Goal: Contribute content: Add original content to the website for others to see

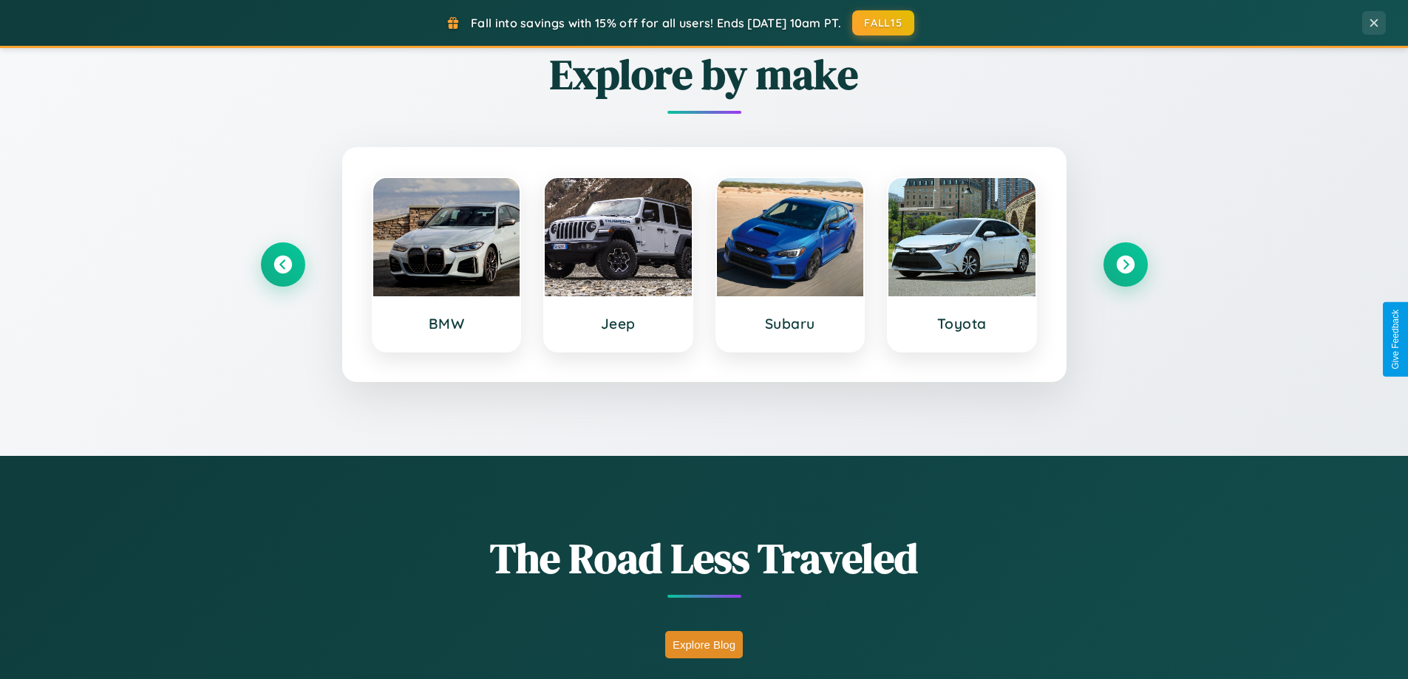
scroll to position [1017, 0]
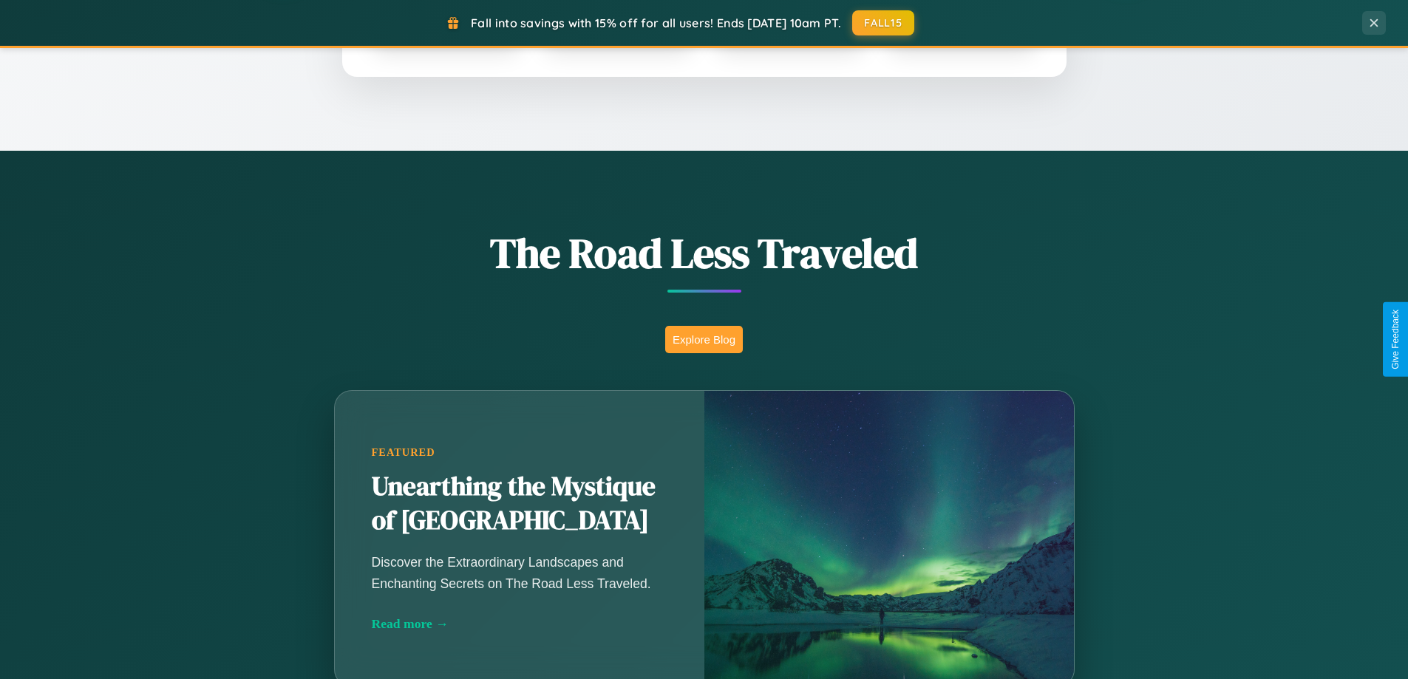
click at [704, 339] on button "Explore Blog" at bounding box center [704, 339] width 78 height 27
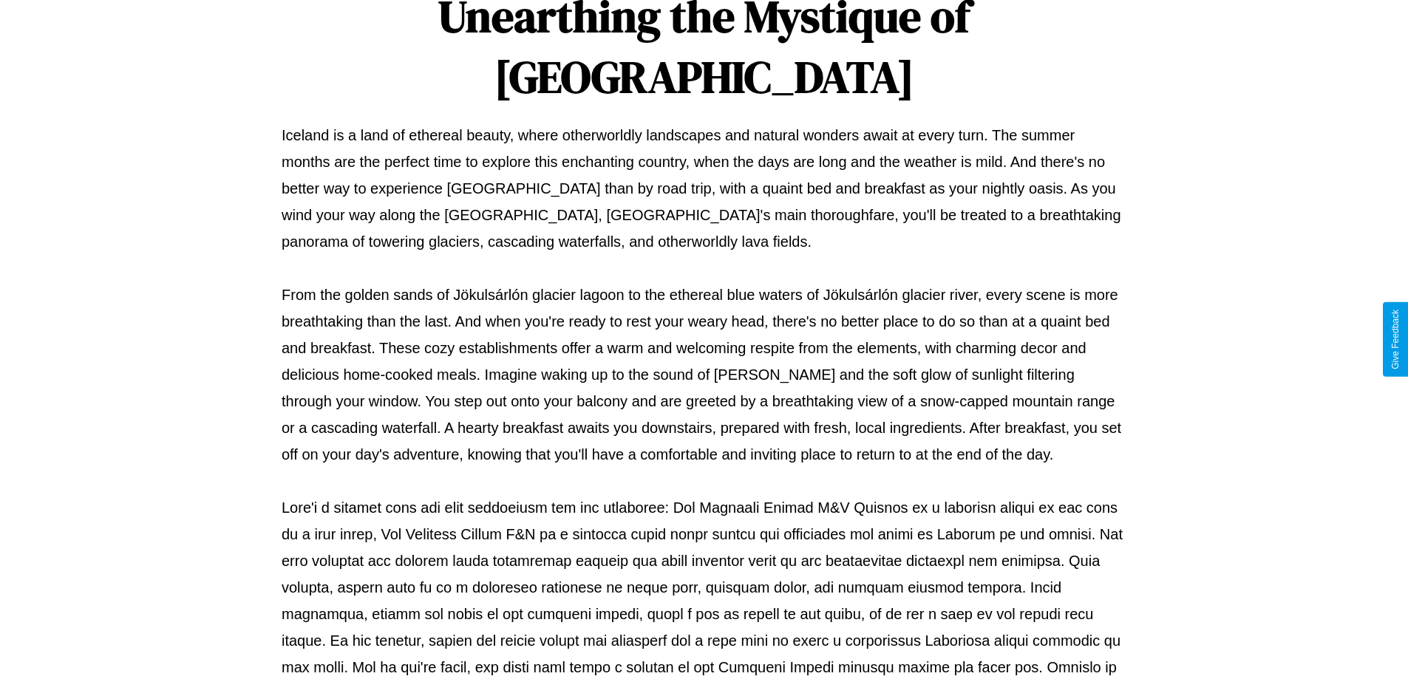
scroll to position [478, 0]
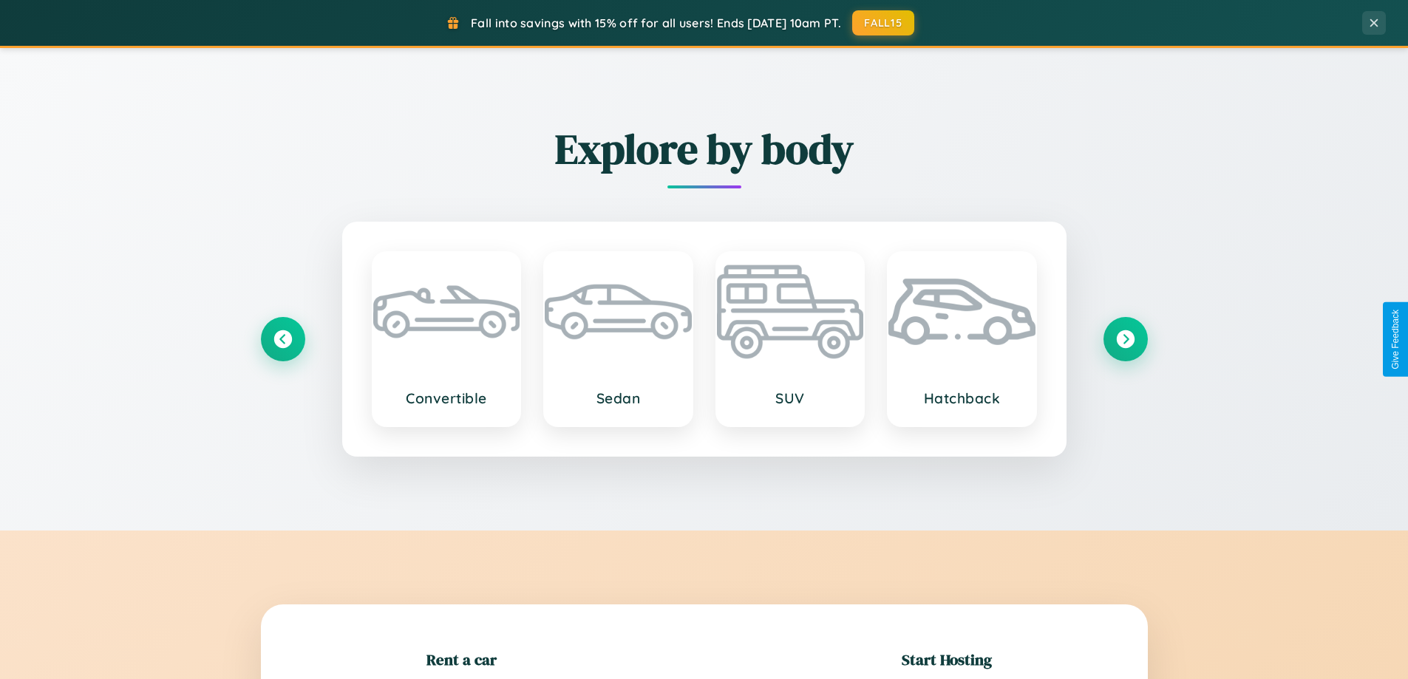
scroll to position [319, 0]
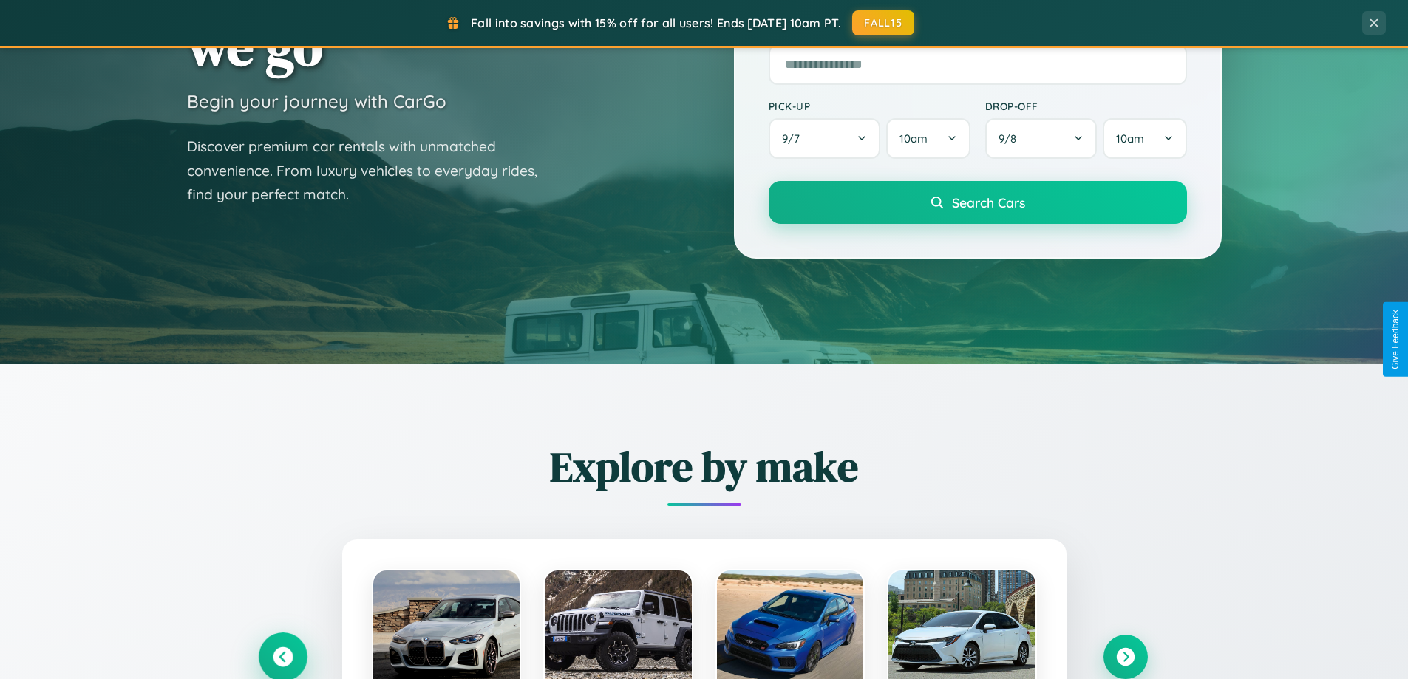
click at [282, 657] on icon at bounding box center [283, 658] width 20 height 20
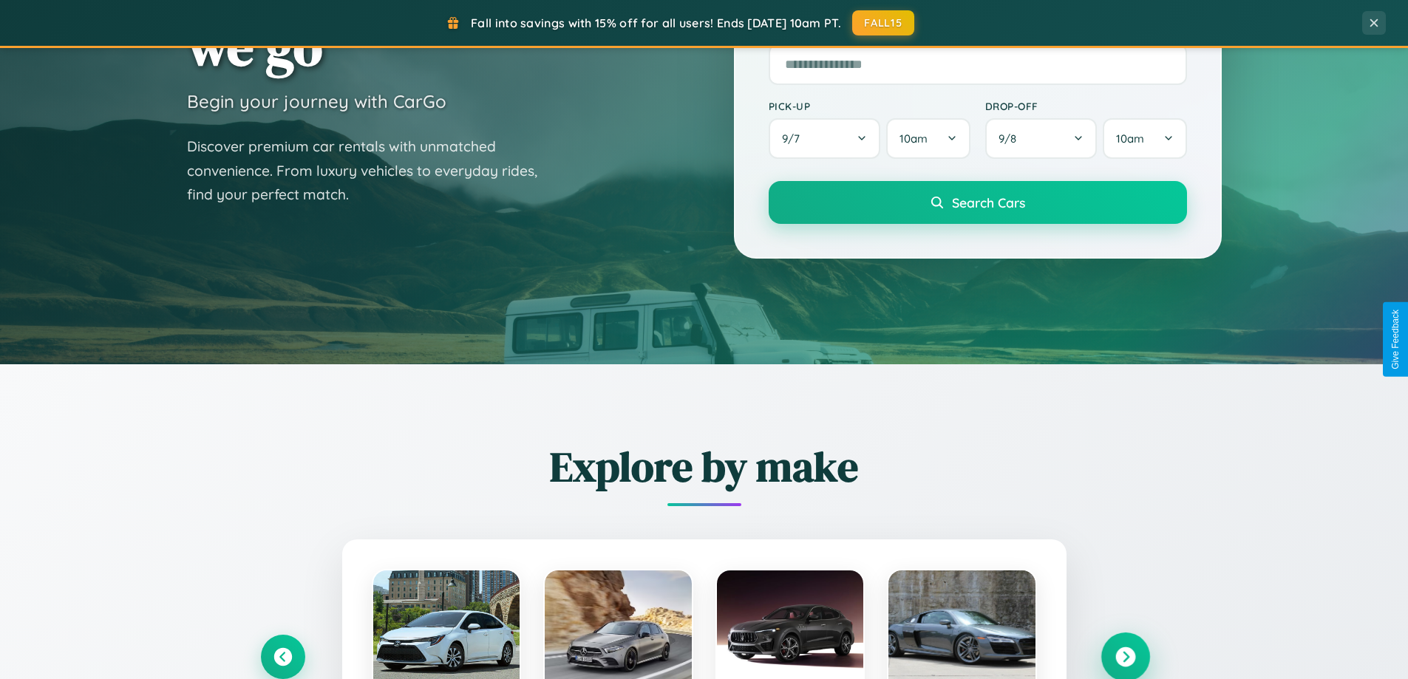
click at [1125, 657] on icon at bounding box center [1126, 658] width 20 height 20
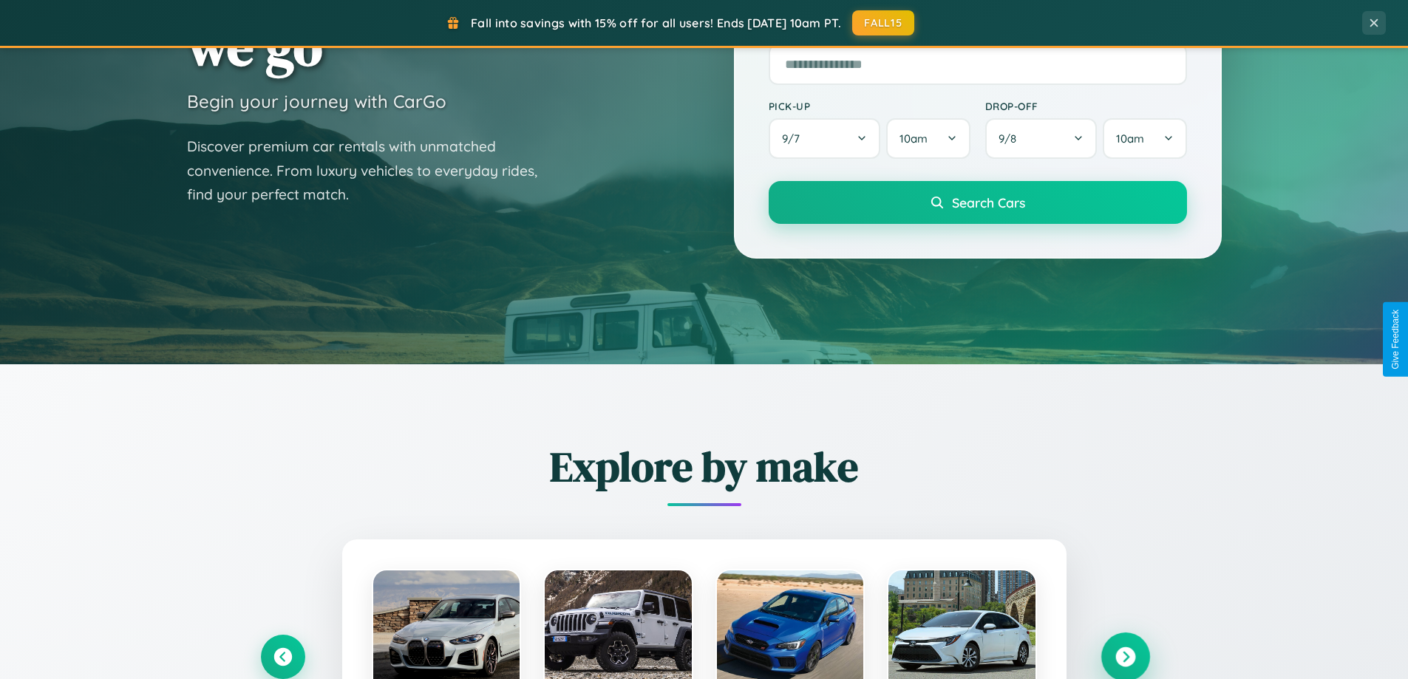
click at [1125, 656] on icon at bounding box center [1126, 658] width 20 height 20
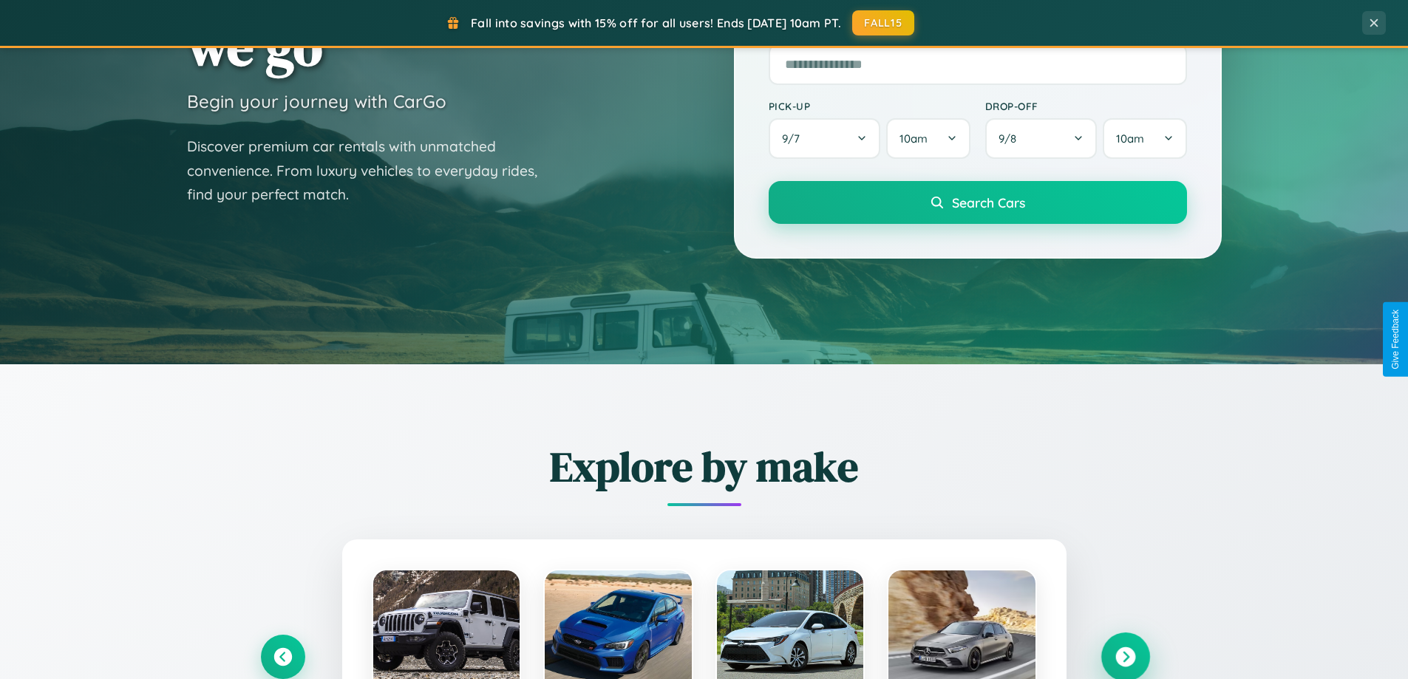
click at [1125, 656] on icon at bounding box center [1126, 658] width 20 height 20
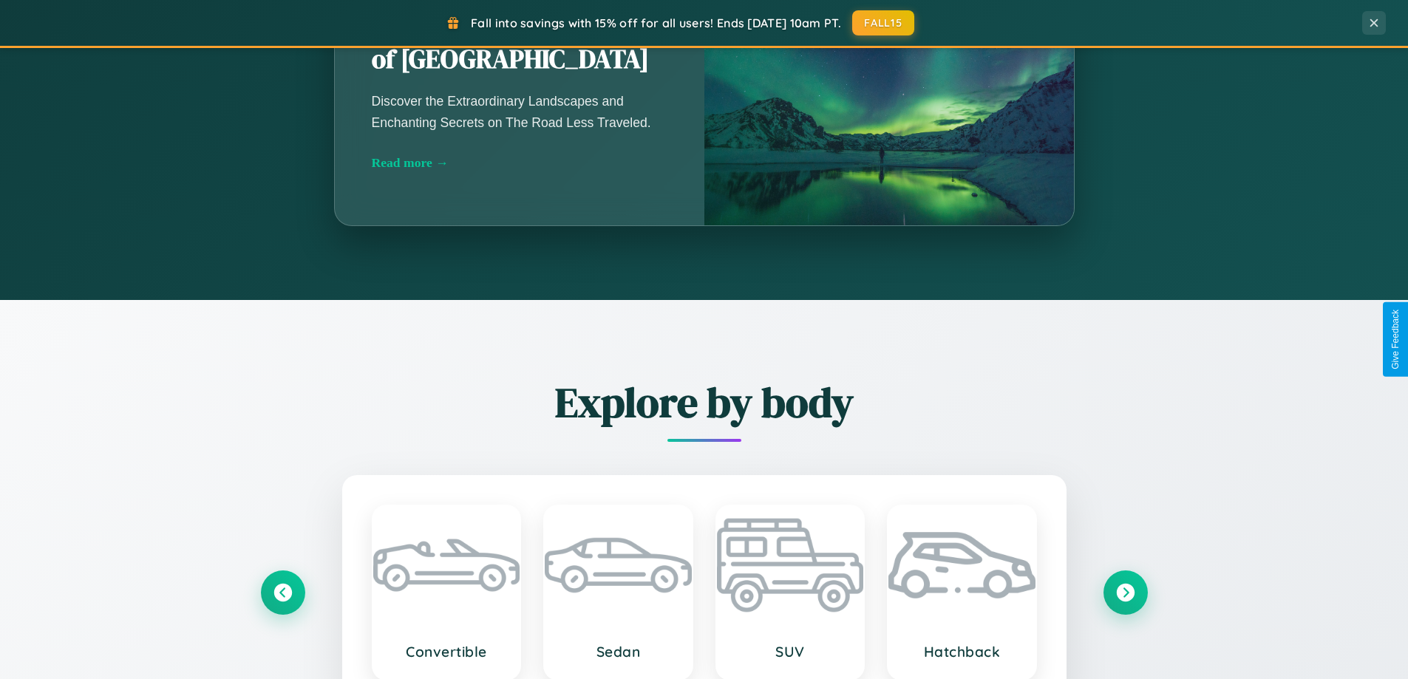
scroll to position [2845, 0]
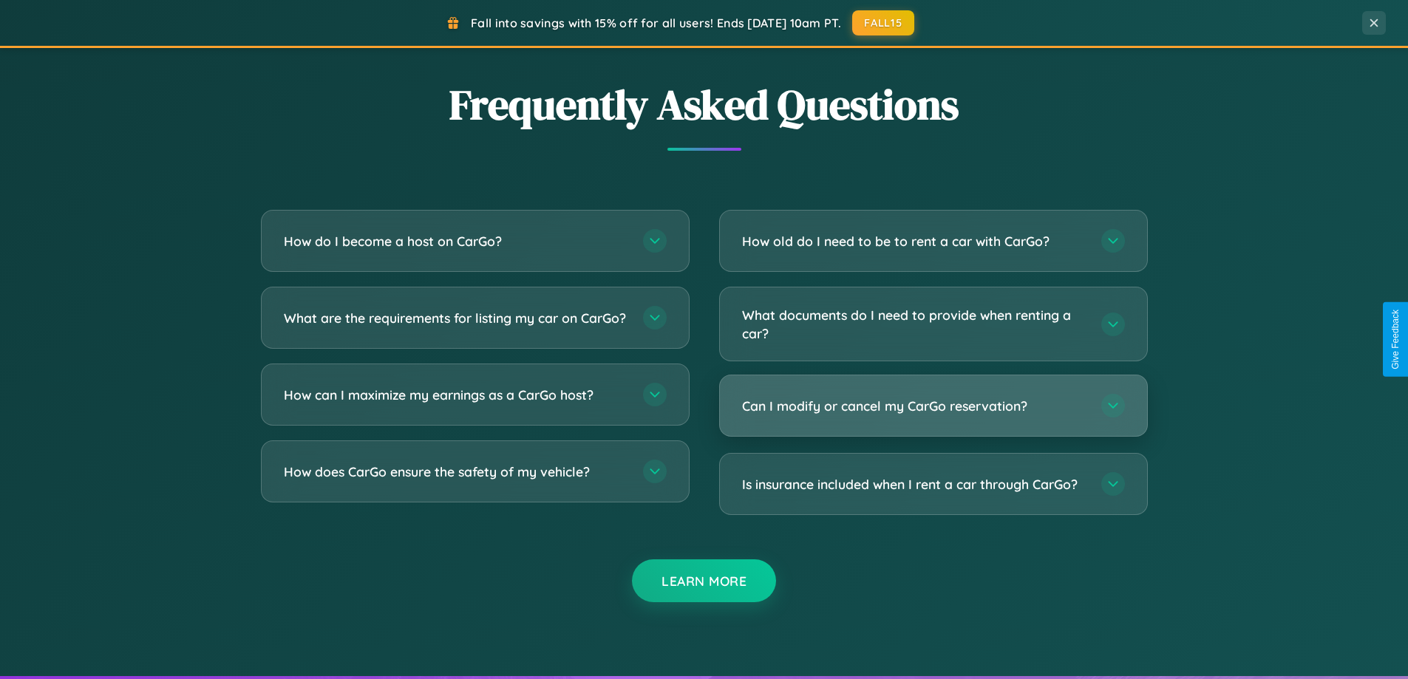
click at [933, 406] on h3 "Can I modify or cancel my CarGo reservation?" at bounding box center [914, 406] width 345 height 18
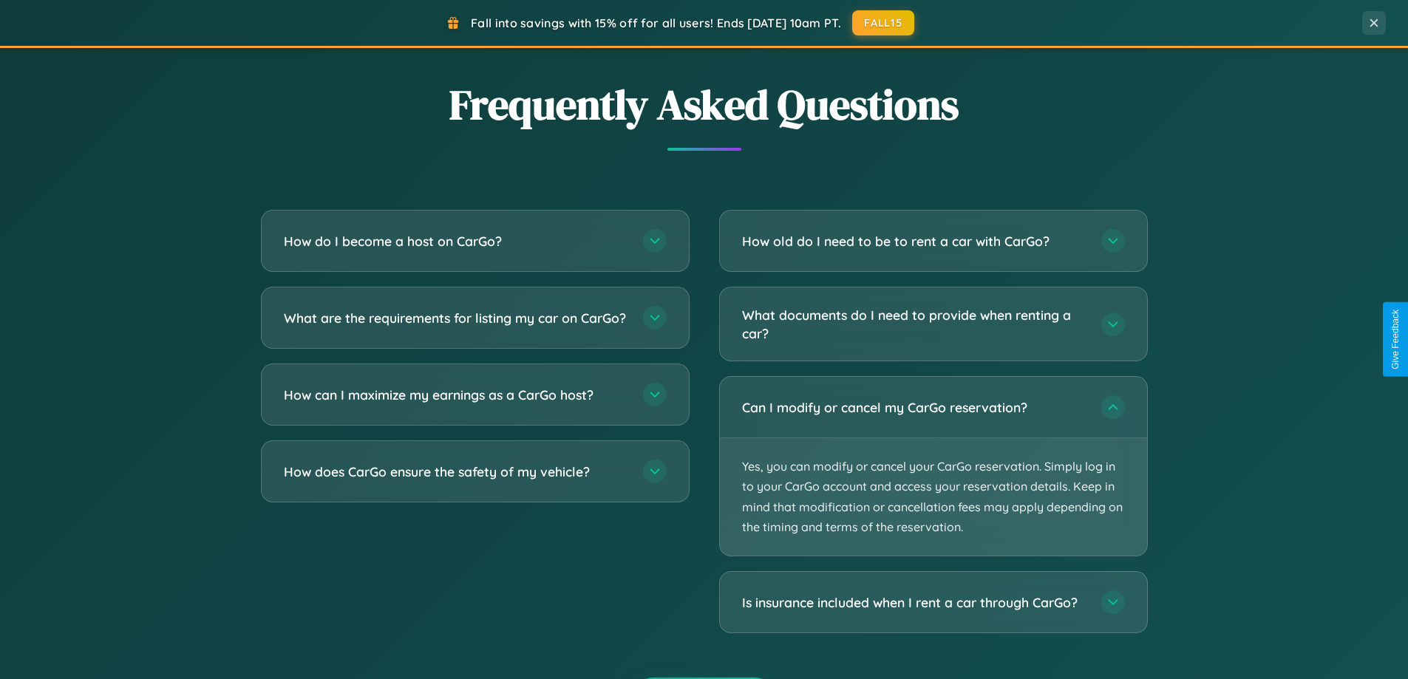
scroll to position [0, 0]
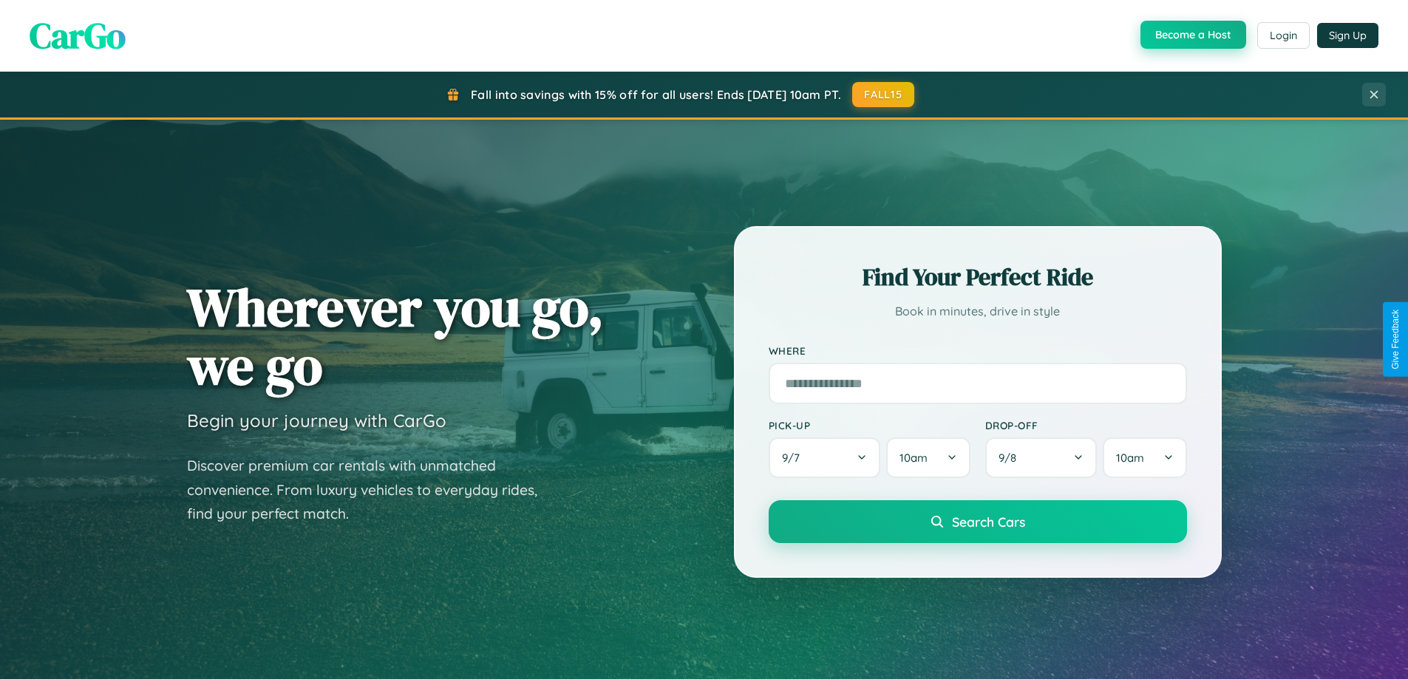
click at [1192, 35] on button "Become a Host" at bounding box center [1194, 35] width 106 height 28
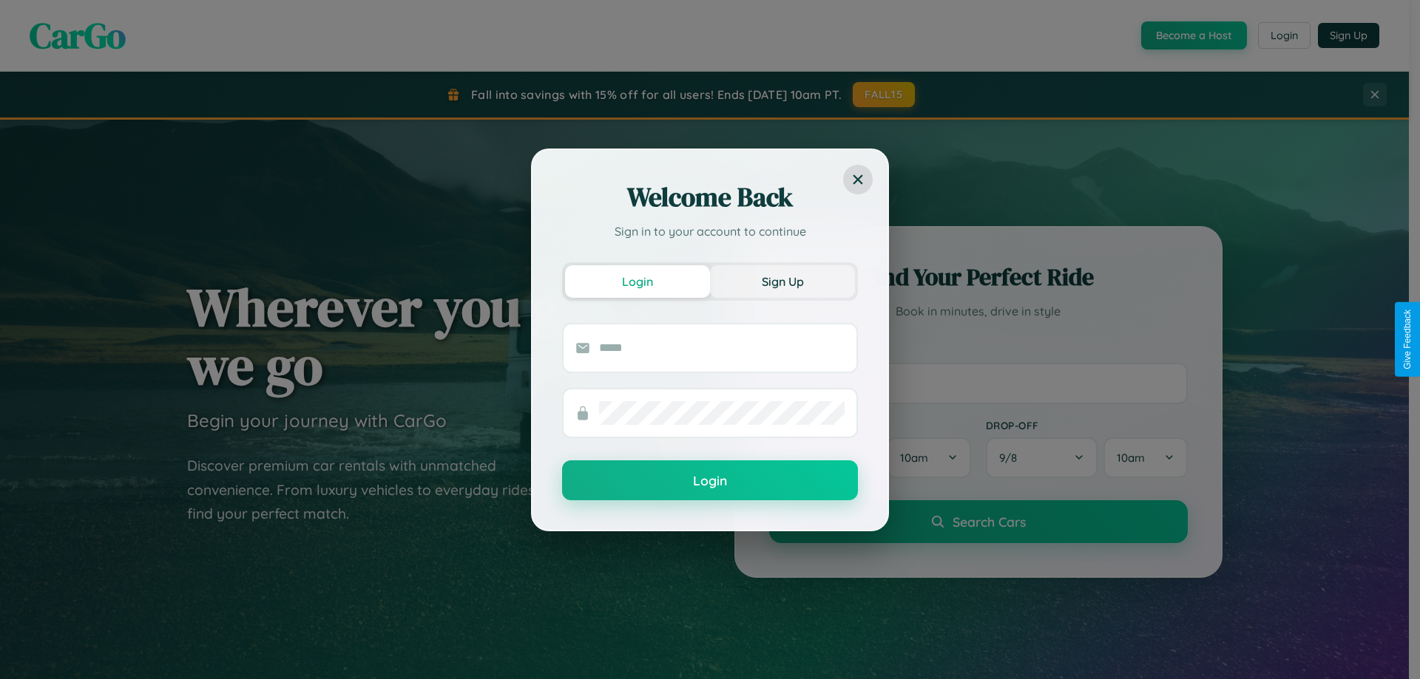
click at [782, 281] on button "Sign Up" at bounding box center [782, 281] width 145 height 33
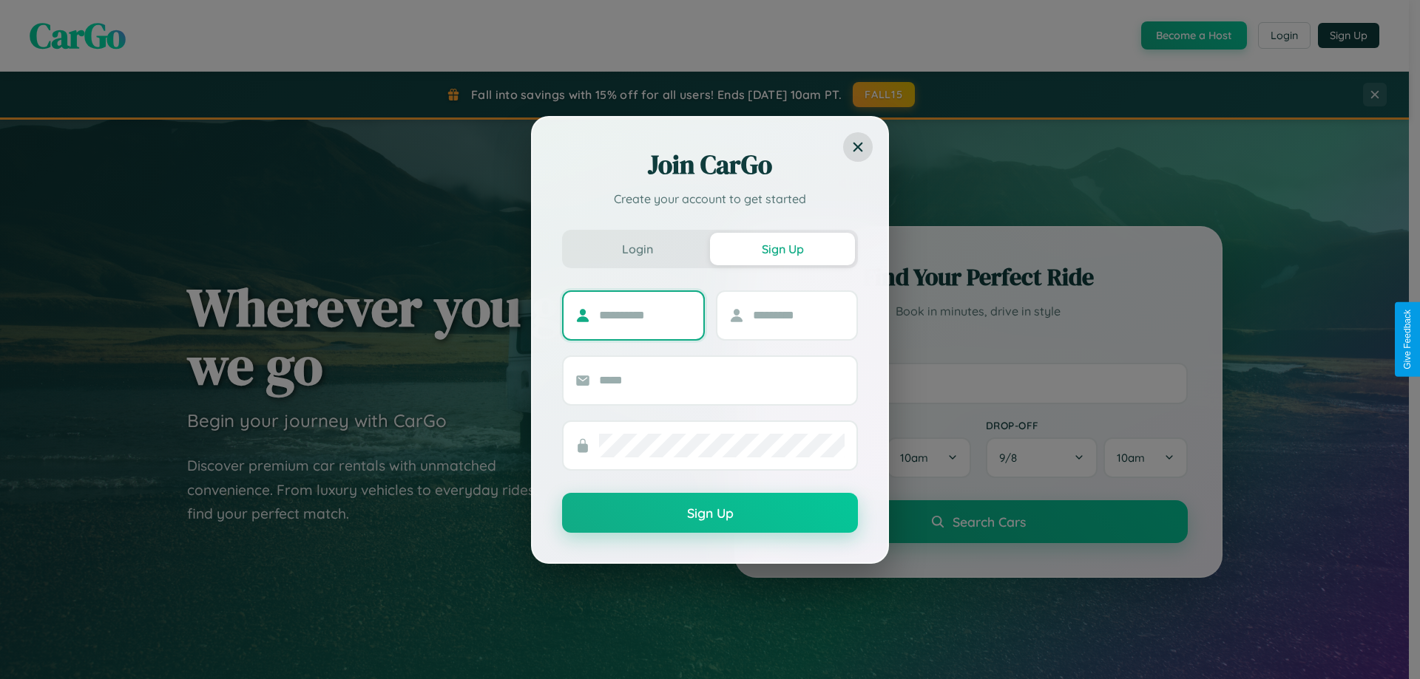
click at [645, 315] on input "text" at bounding box center [645, 316] width 92 height 24
type input "*********"
click at [798, 315] on input "text" at bounding box center [799, 316] width 92 height 24
type input "******"
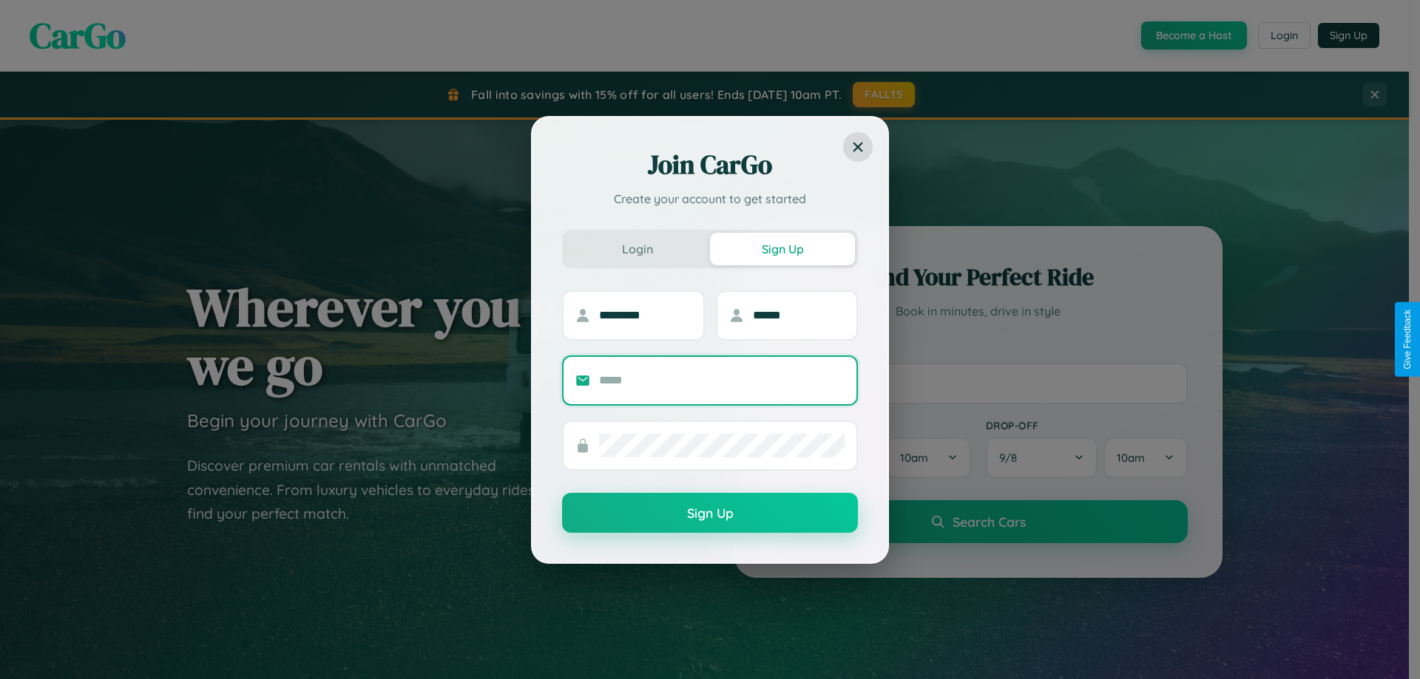
click at [722, 380] on input "text" at bounding box center [721, 381] width 245 height 24
type input "**********"
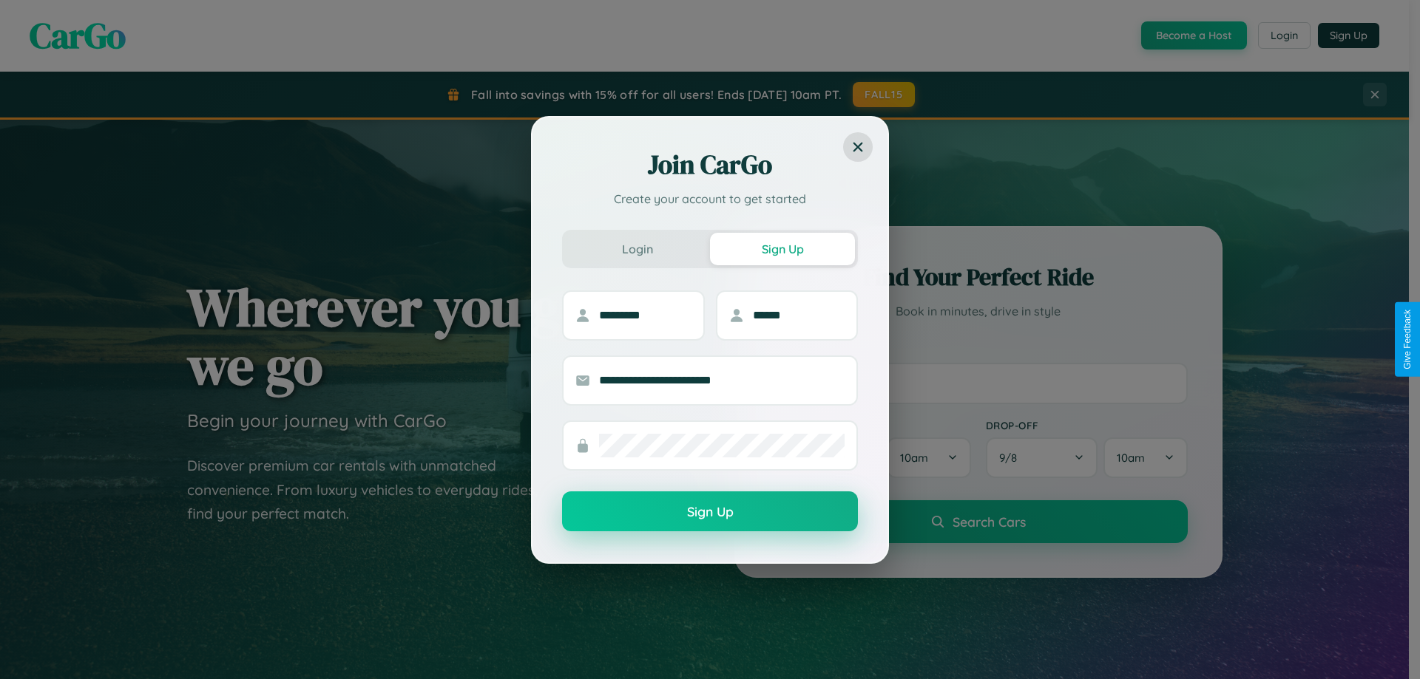
click at [710, 512] on button "Sign Up" at bounding box center [710, 512] width 296 height 40
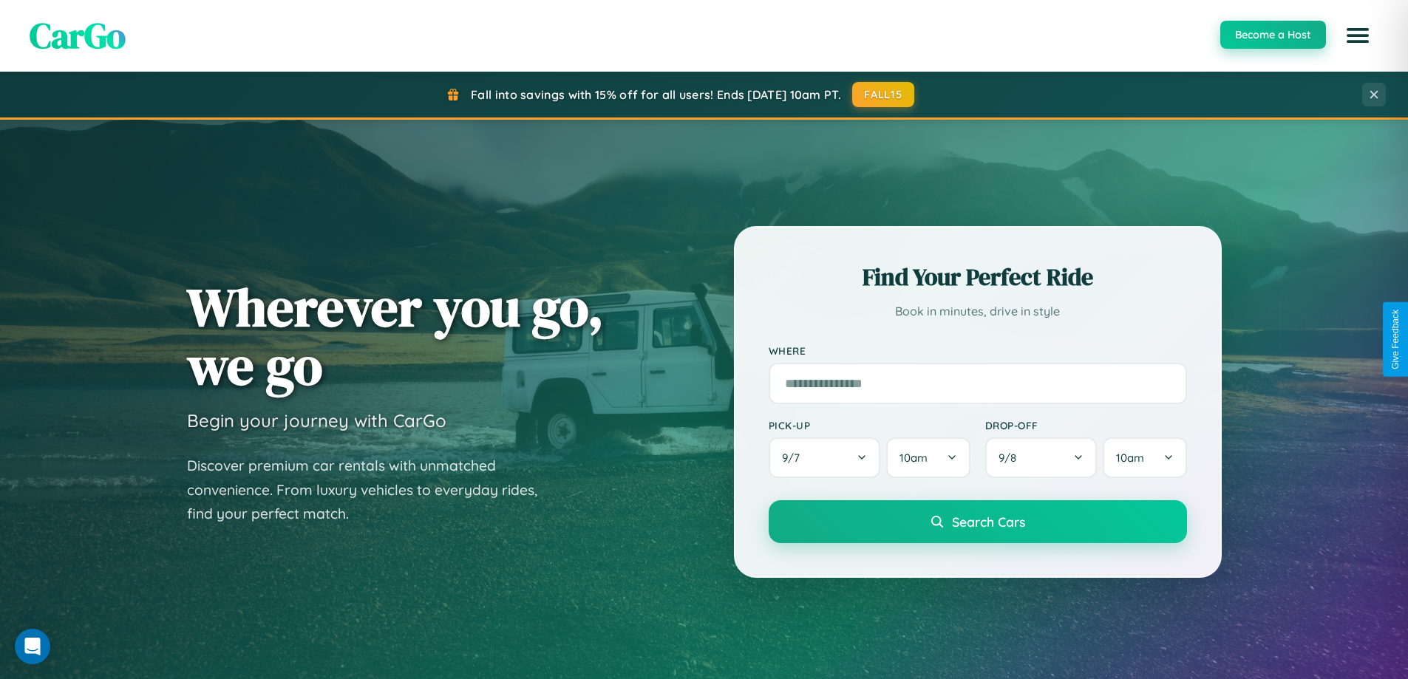
click at [1272, 35] on button "Become a Host" at bounding box center [1274, 35] width 106 height 28
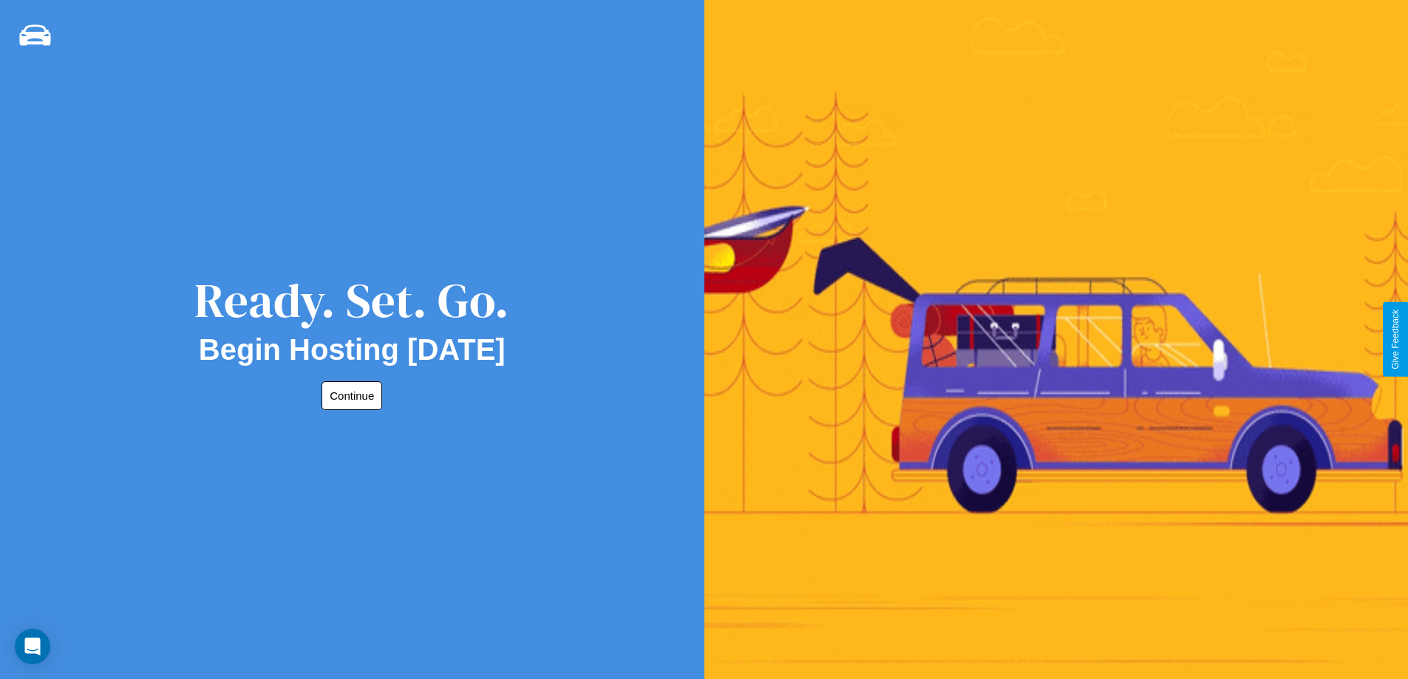
click at [349, 396] on button "Continue" at bounding box center [352, 396] width 61 height 29
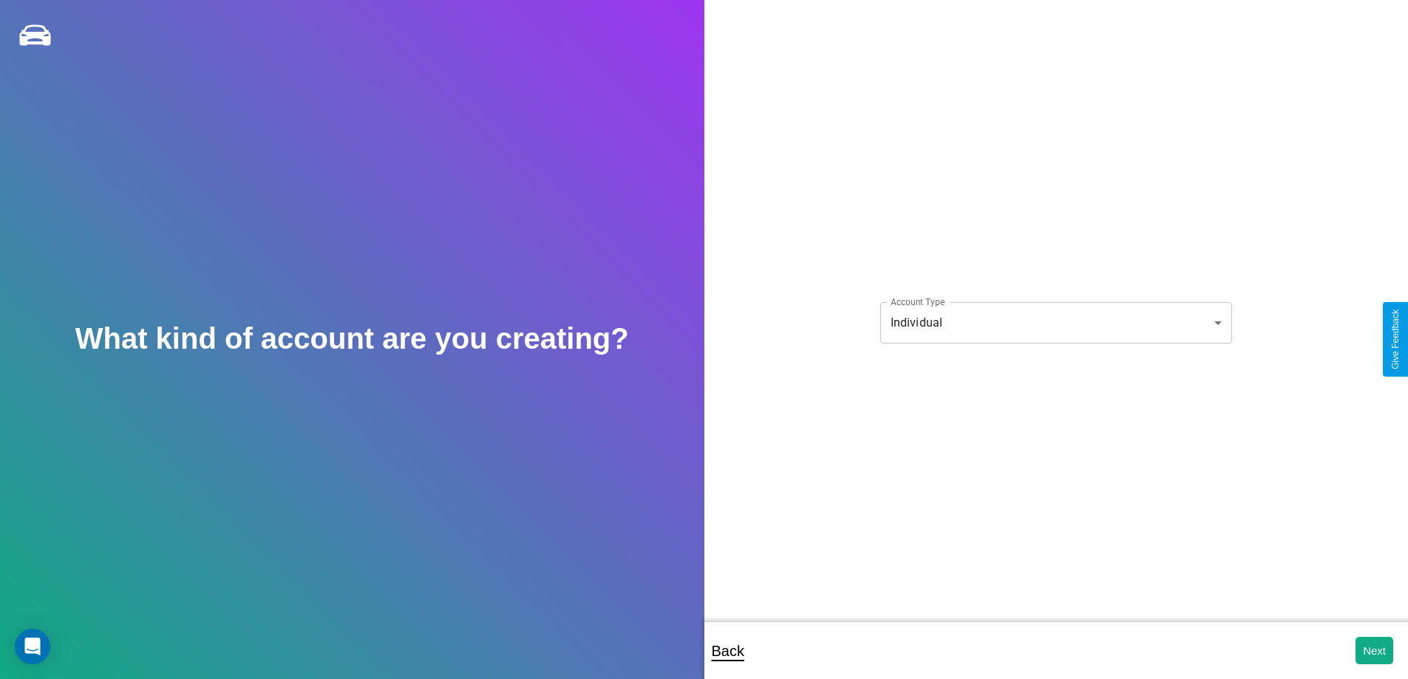
click at [1056, 322] on body "**********" at bounding box center [704, 349] width 1408 height 699
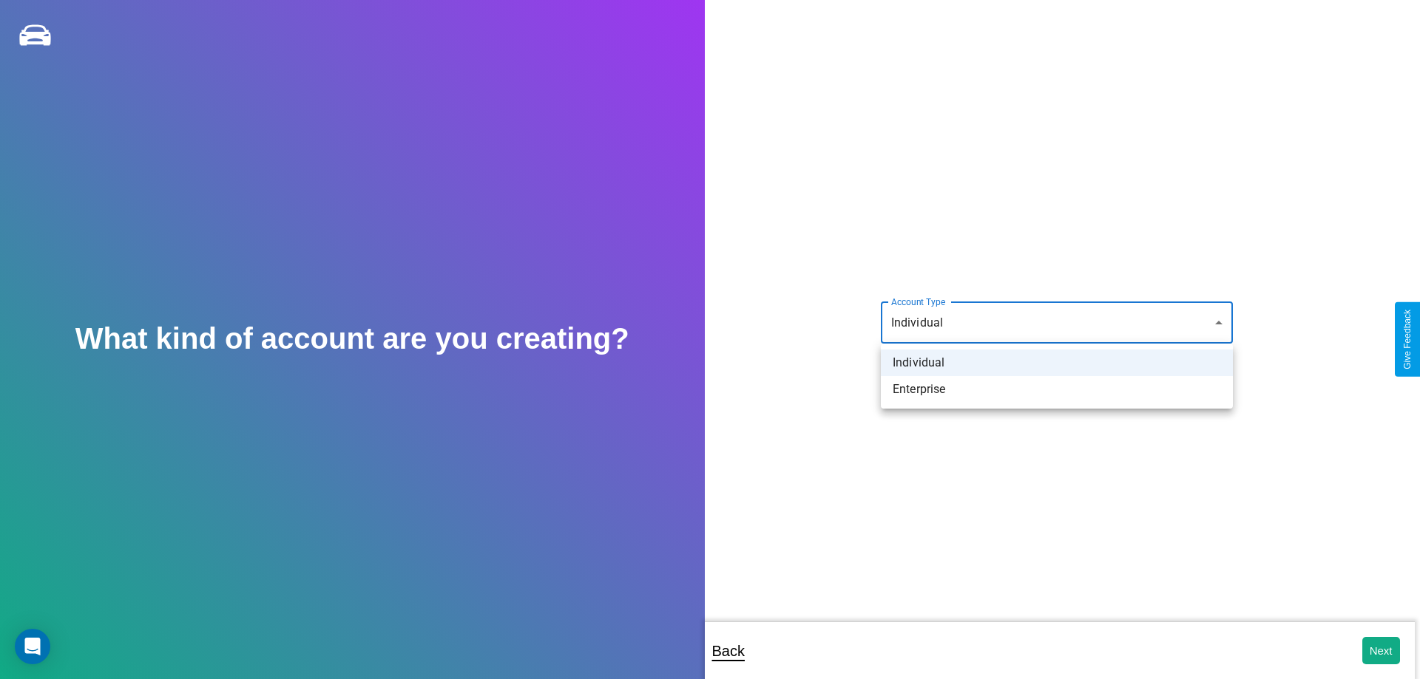
click at [1057, 363] on li "Individual" at bounding box center [1057, 363] width 352 height 27
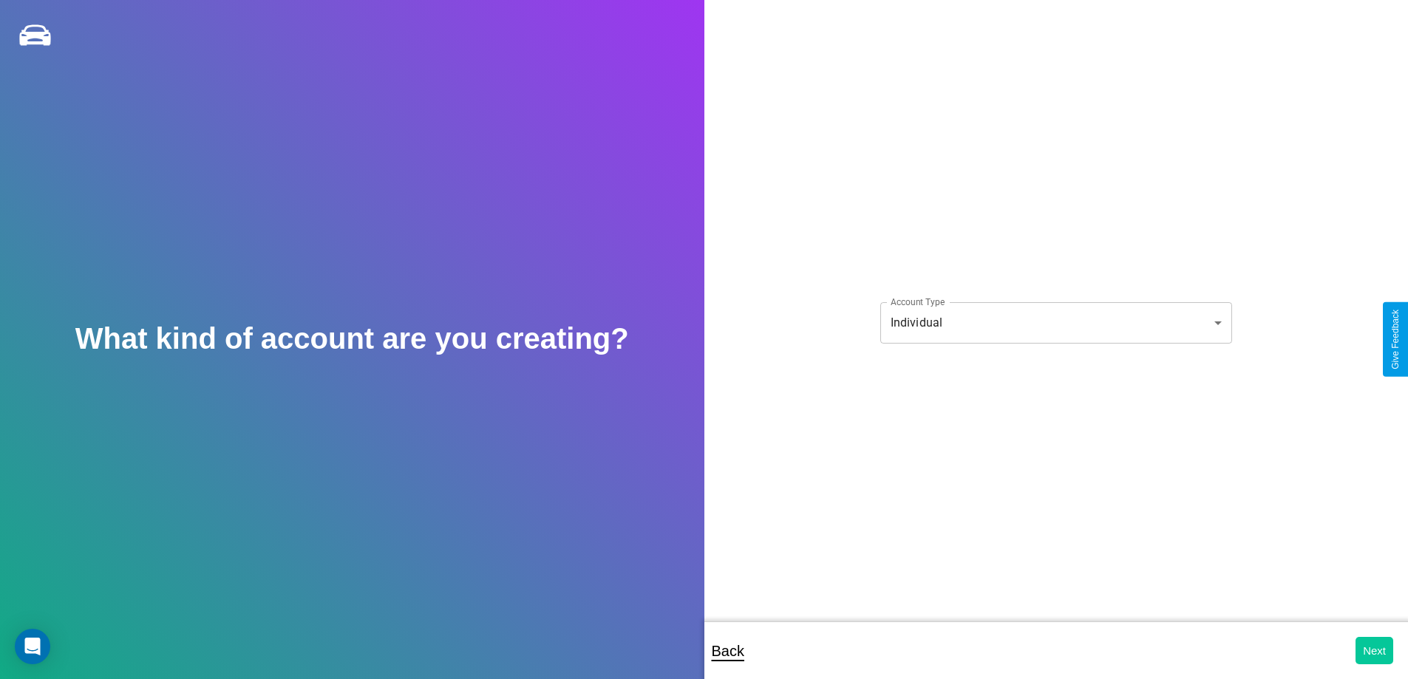
click at [1374, 651] on button "Next" at bounding box center [1375, 650] width 38 height 27
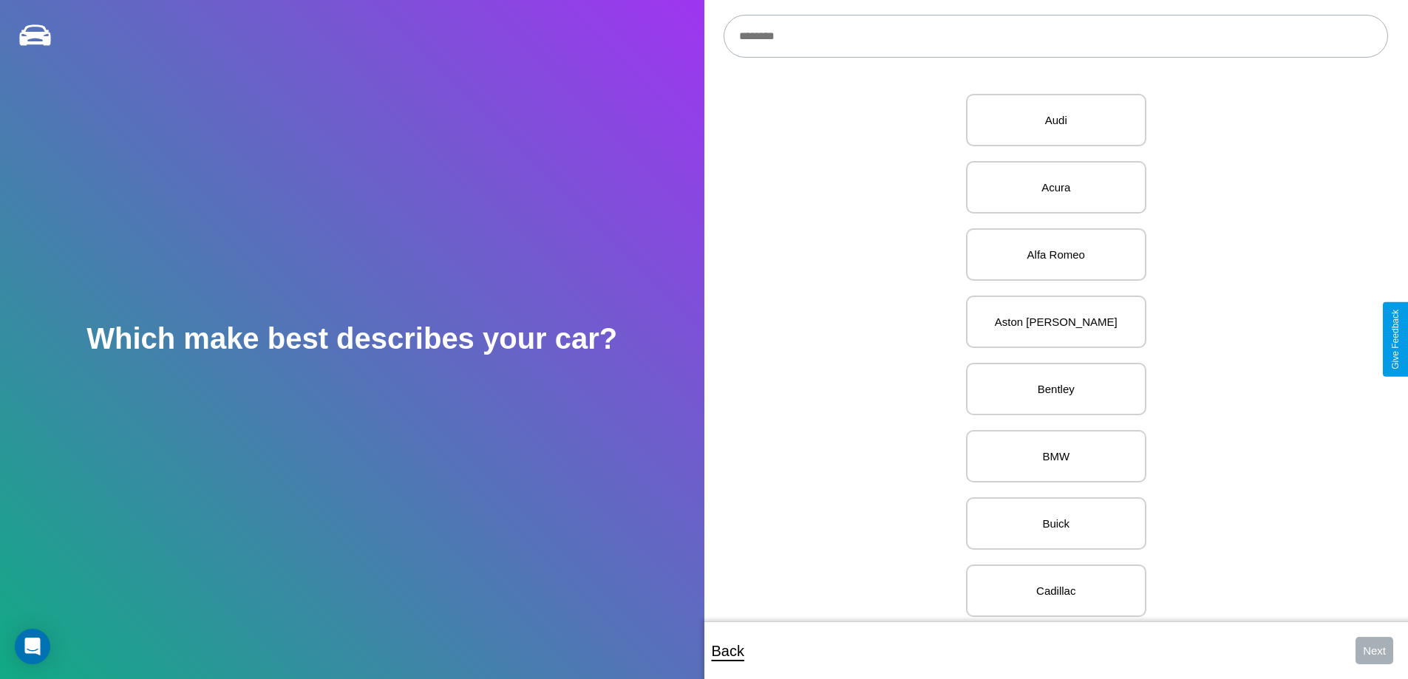
click at [1056, 36] on input "text" at bounding box center [1056, 36] width 665 height 43
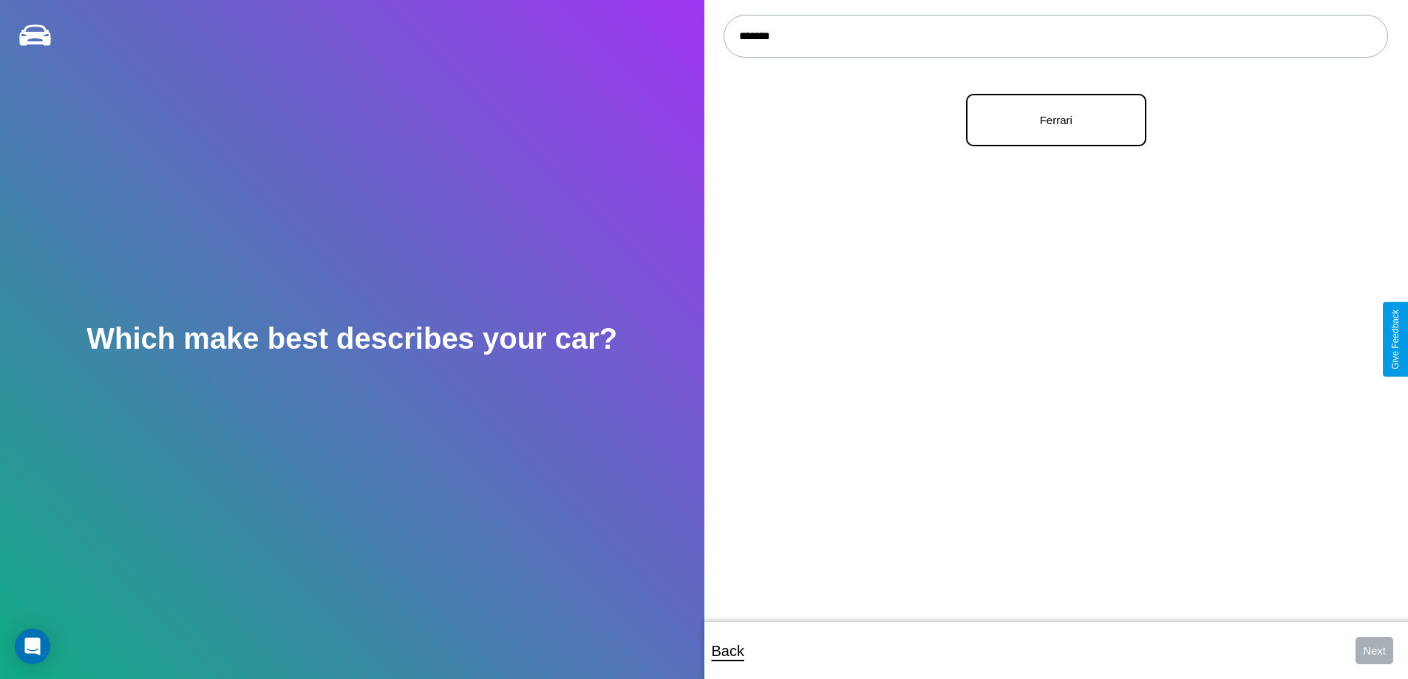
type input "*******"
click at [1051, 121] on p "Ferrari" at bounding box center [1057, 120] width 148 height 20
click at [1374, 651] on button "Next" at bounding box center [1375, 650] width 38 height 27
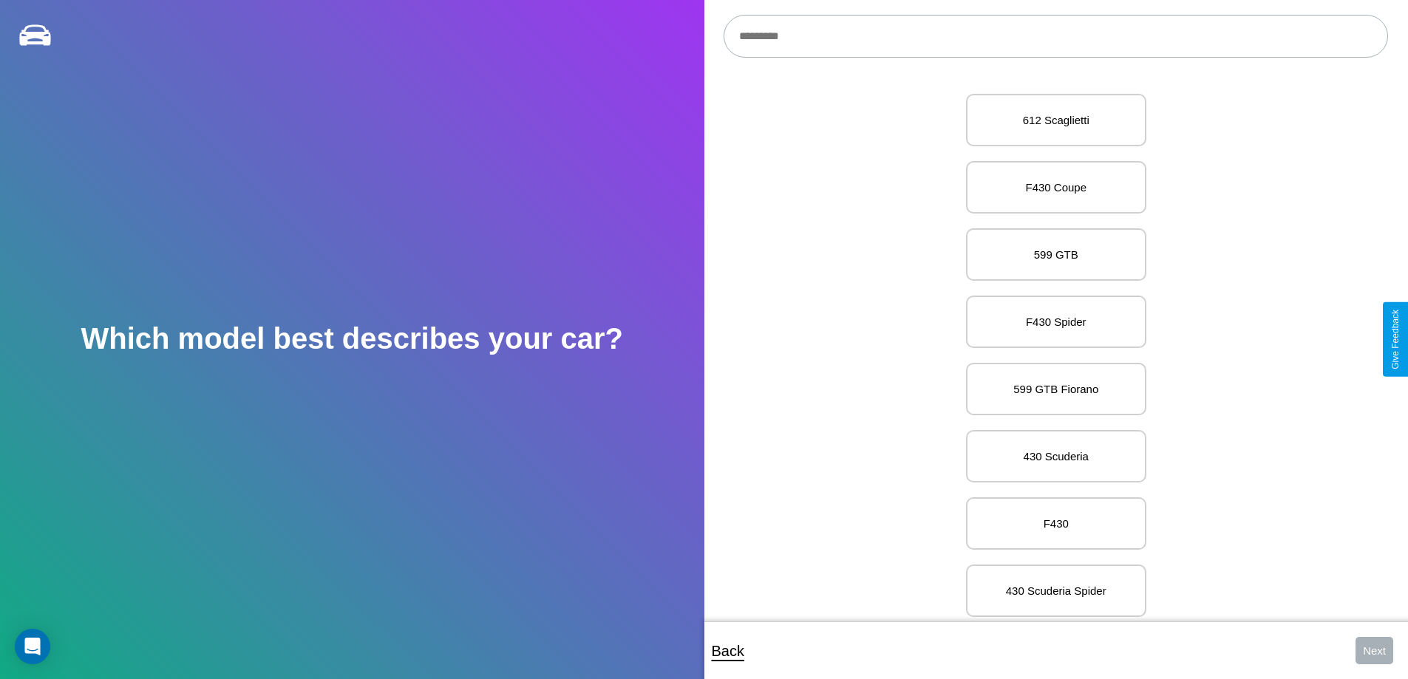
click at [1056, 36] on input "text" at bounding box center [1056, 36] width 665 height 43
type input "**********"
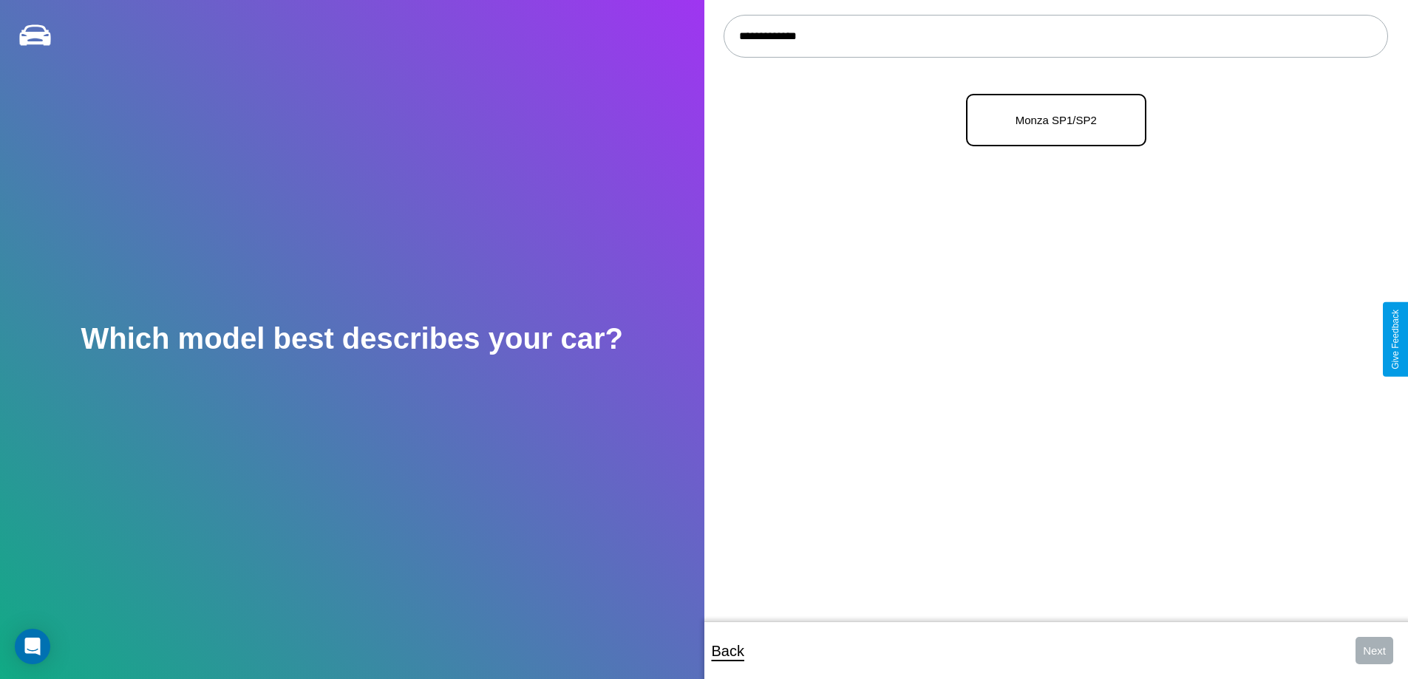
click at [1051, 121] on p "Monza SP1/SP2" at bounding box center [1057, 120] width 148 height 20
click at [1374, 651] on button "Next" at bounding box center [1375, 650] width 38 height 27
